Goal: Information Seeking & Learning: Learn about a topic

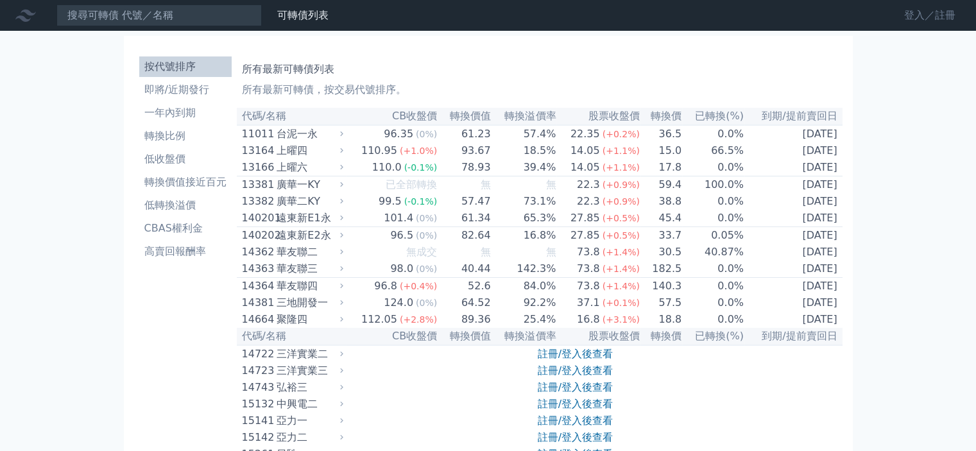
click at [917, 15] on link "登入／註冊" at bounding box center [930, 15] width 72 height 21
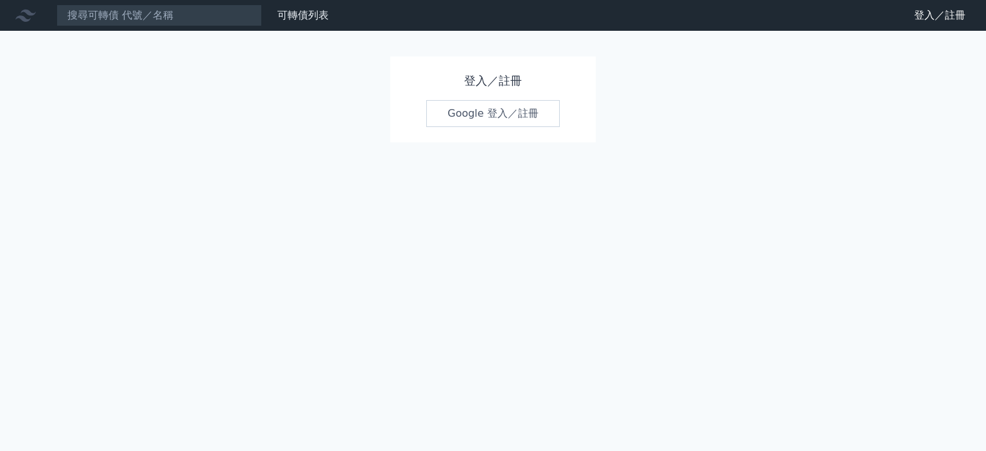
click at [444, 123] on link "Google 登入／註冊" at bounding box center [493, 113] width 134 height 27
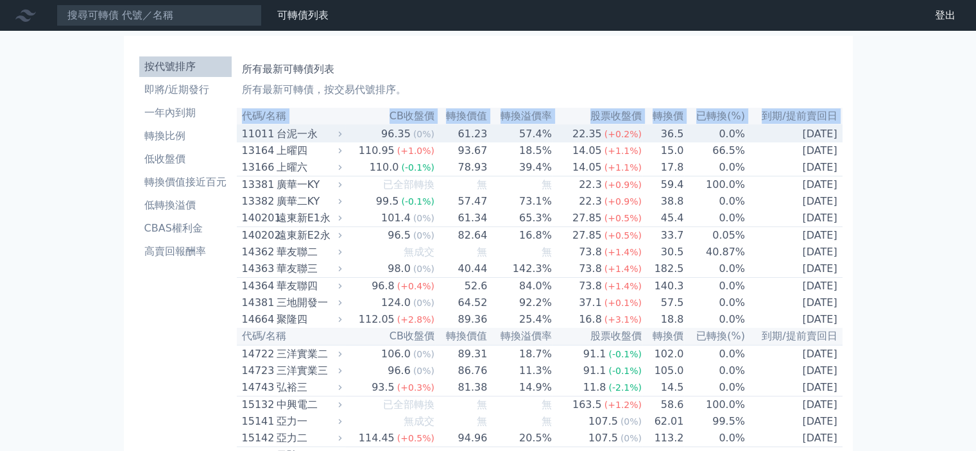
drag, startPoint x: 844, startPoint y: 424, endPoint x: 240, endPoint y: 130, distance: 671.7
copy table "代碼/名稱 CB收盤價 轉換價值 轉換溢價率 股票收盤價 轉換價 已轉換(%) 到期/提前賣回日"
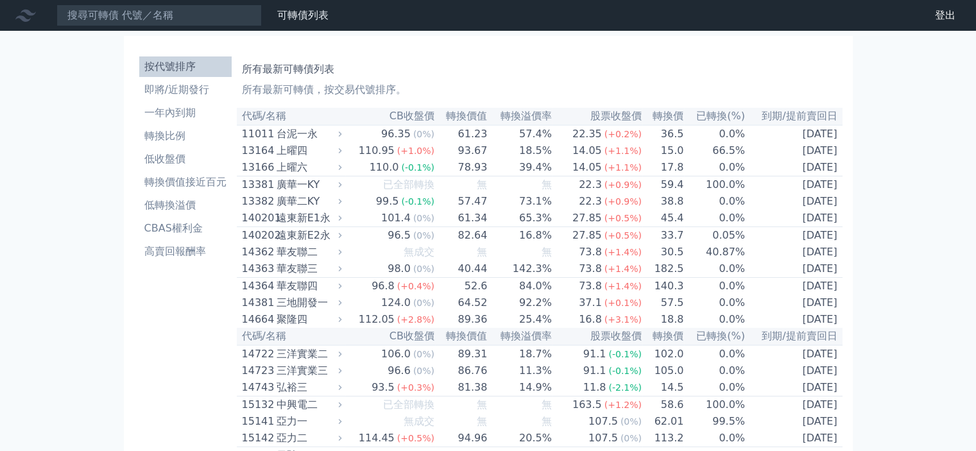
click at [0, 0] on link "財務數據" at bounding box center [0, 0] width 0 height 0
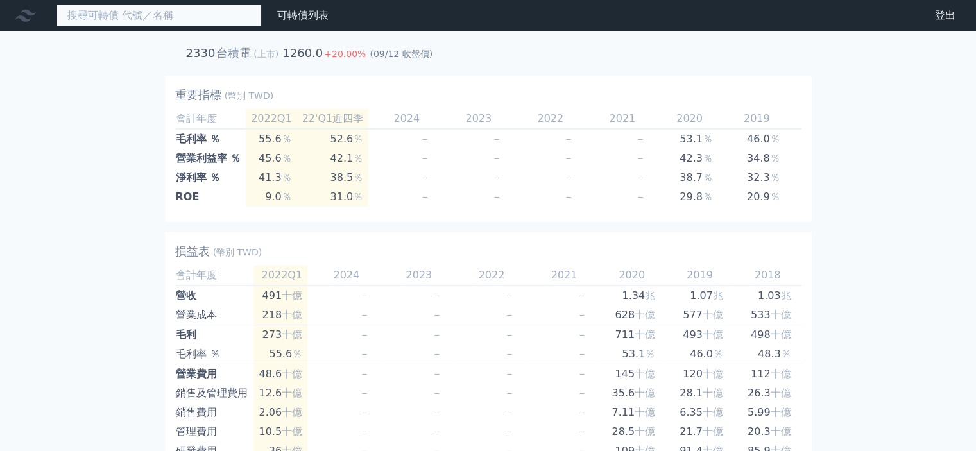
click at [118, 21] on input at bounding box center [158, 15] width 205 height 22
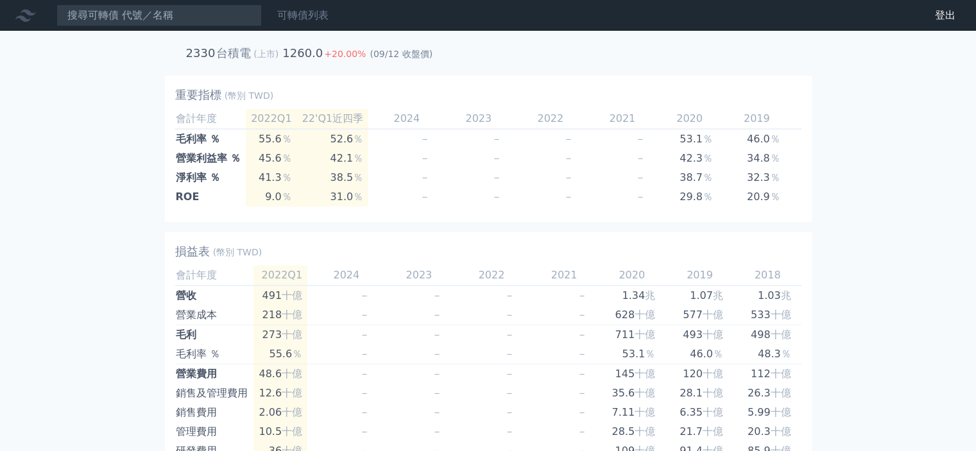
click at [302, 15] on link "可轉債列表" at bounding box center [302, 15] width 51 height 12
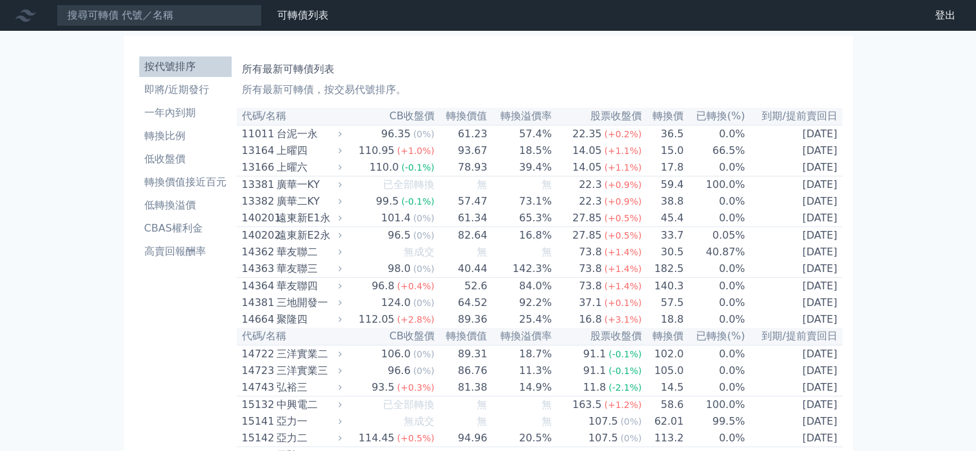
click at [451, 117] on th "轉換價值" at bounding box center [461, 116] width 53 height 17
click at [530, 118] on th "轉換溢價率" at bounding box center [520, 116] width 64 height 17
click at [531, 118] on th "轉換溢價率" at bounding box center [520, 116] width 64 height 17
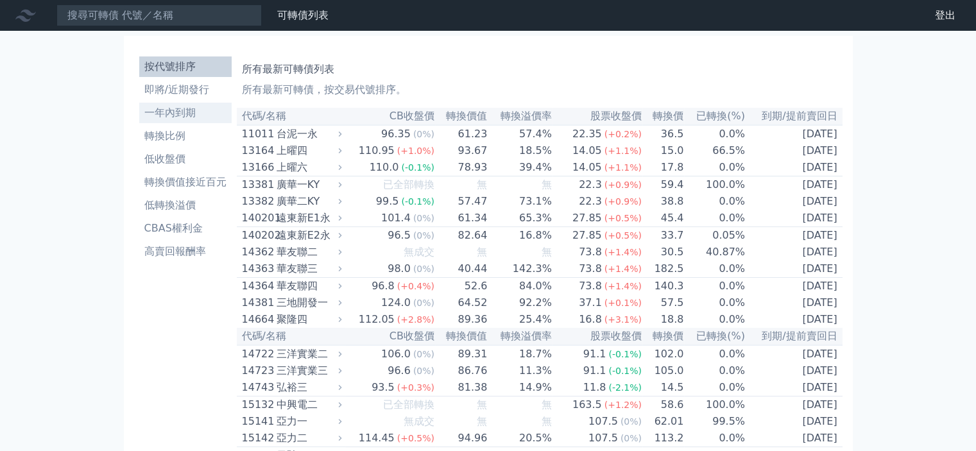
click at [205, 121] on link "一年內到期" at bounding box center [185, 113] width 92 height 21
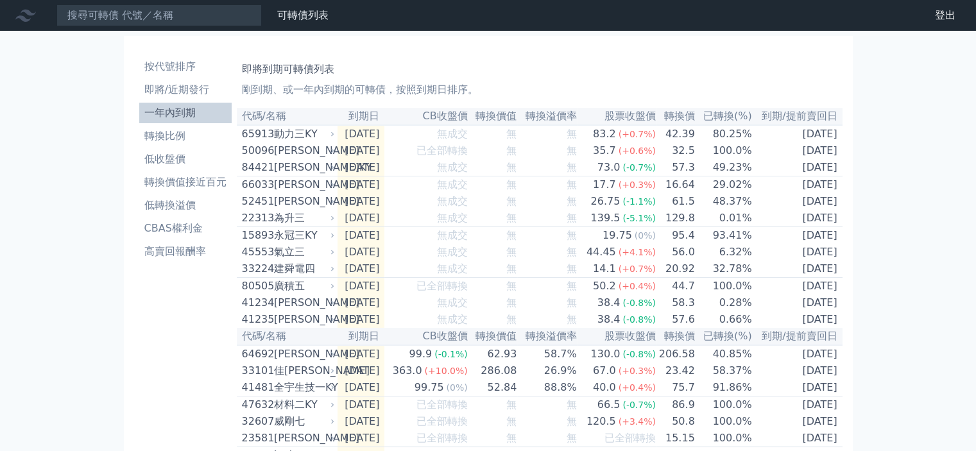
click at [735, 122] on th "已轉換(%)" at bounding box center [724, 116] width 57 height 17
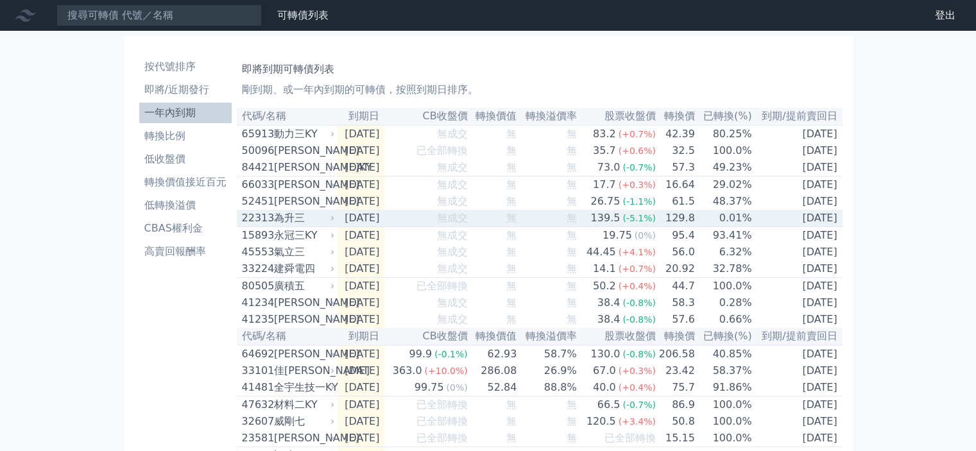
click at [788, 227] on td "[DATE]" at bounding box center [798, 218] width 90 height 17
